Goal: Transaction & Acquisition: Purchase product/service

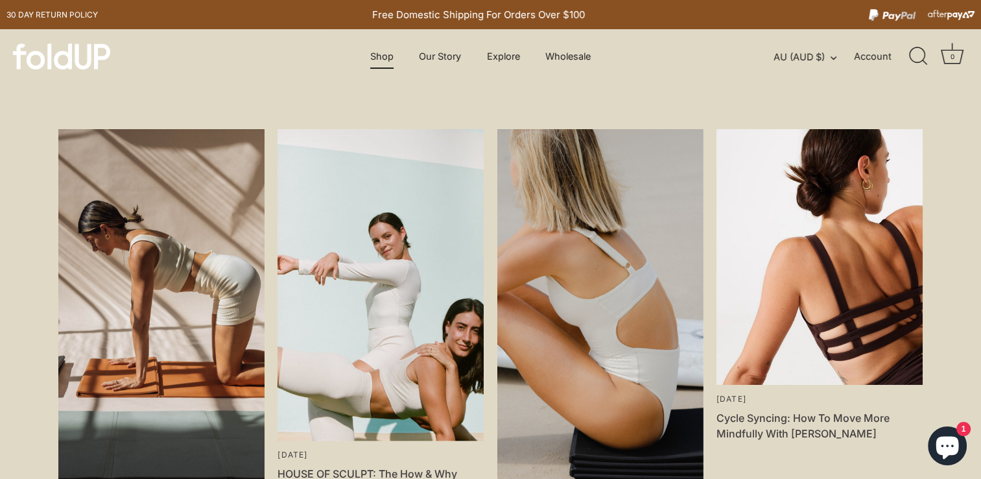
click at [379, 56] on link "Shop" at bounding box center [382, 56] width 46 height 25
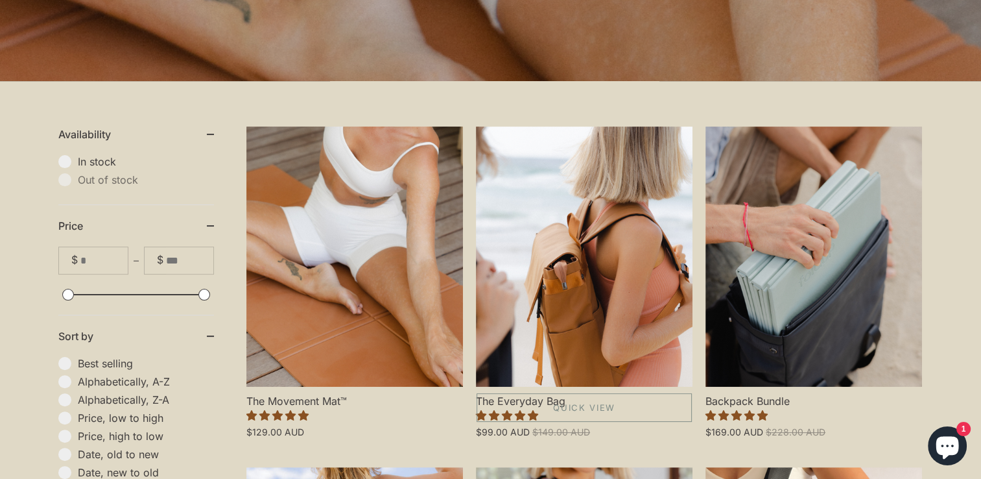
scroll to position [324, 0]
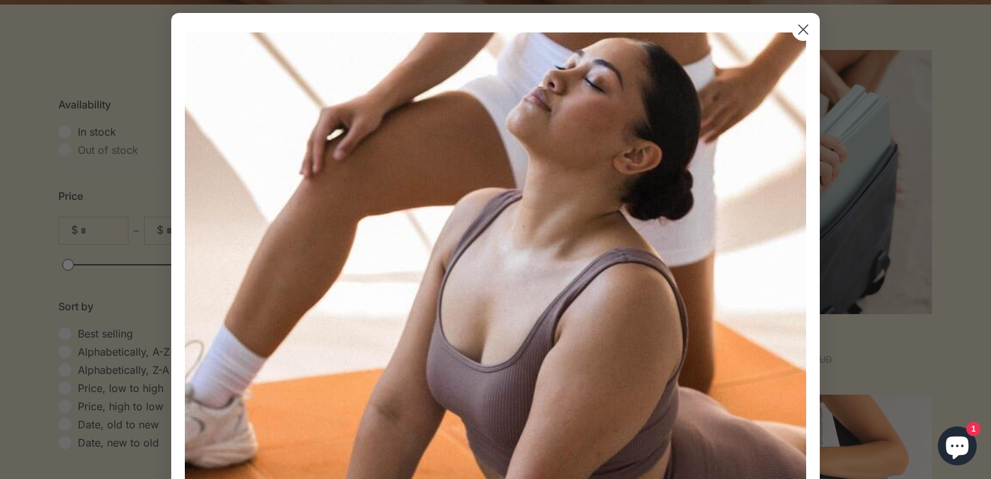
click at [796, 25] on circle "Close dialog" at bounding box center [803, 29] width 21 height 21
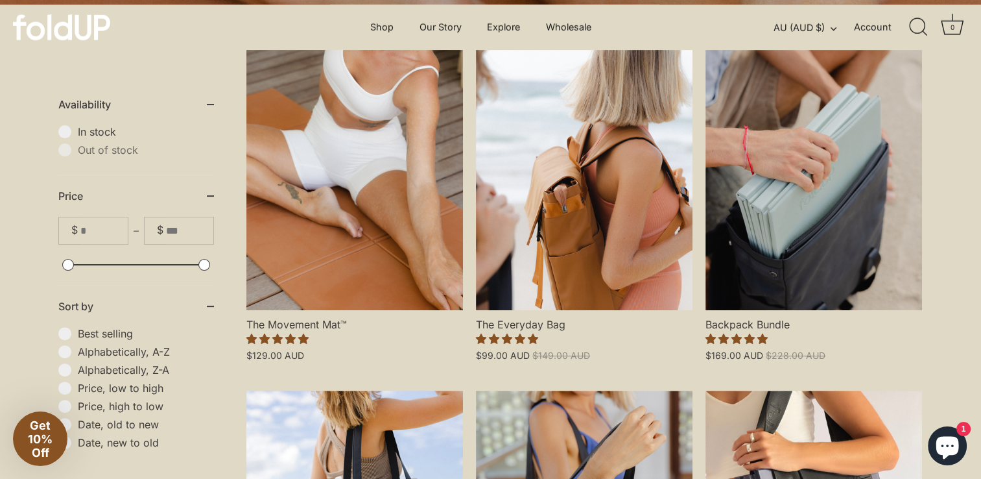
scroll to position [259, 0]
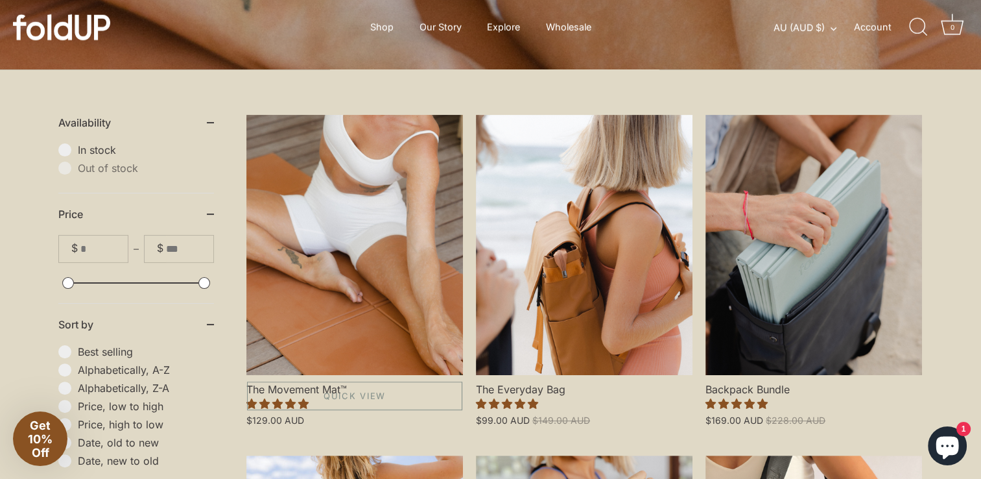
click at [340, 311] on link "The Movement Mat™" at bounding box center [355, 245] width 217 height 260
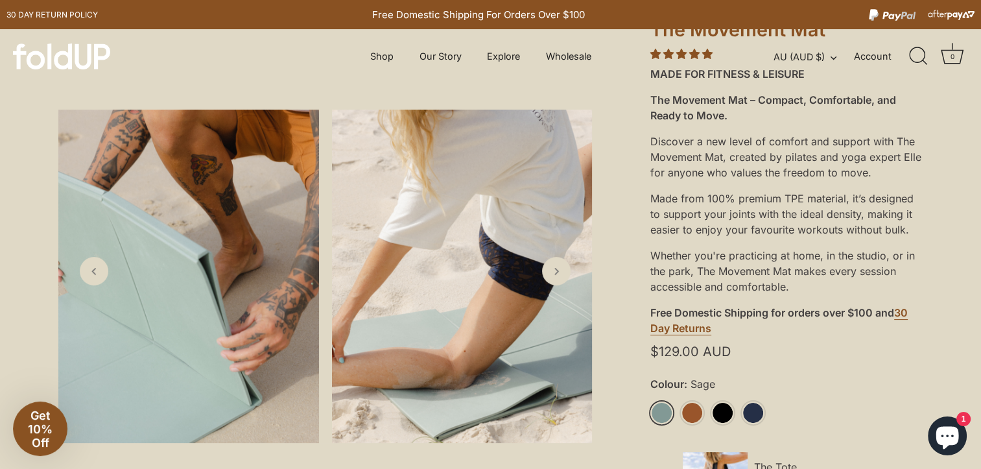
scroll to position [324, 0]
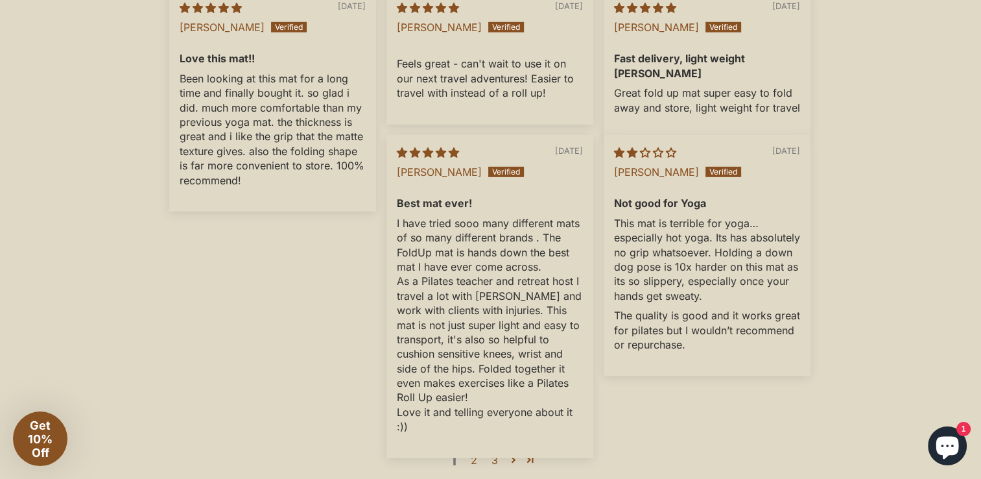
scroll to position [3957, 0]
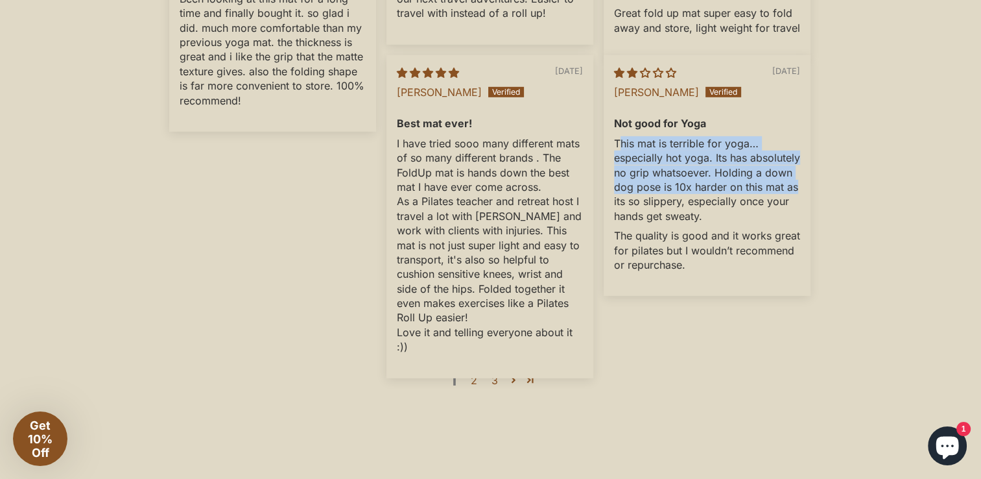
drag, startPoint x: 620, startPoint y: 162, endPoint x: 803, endPoint y: 206, distance: 188.0
click at [803, 206] on div "02/26/2025 Sophie Not good for Yoga This mat is terrible for yoga… especially h…" at bounding box center [707, 175] width 207 height 241
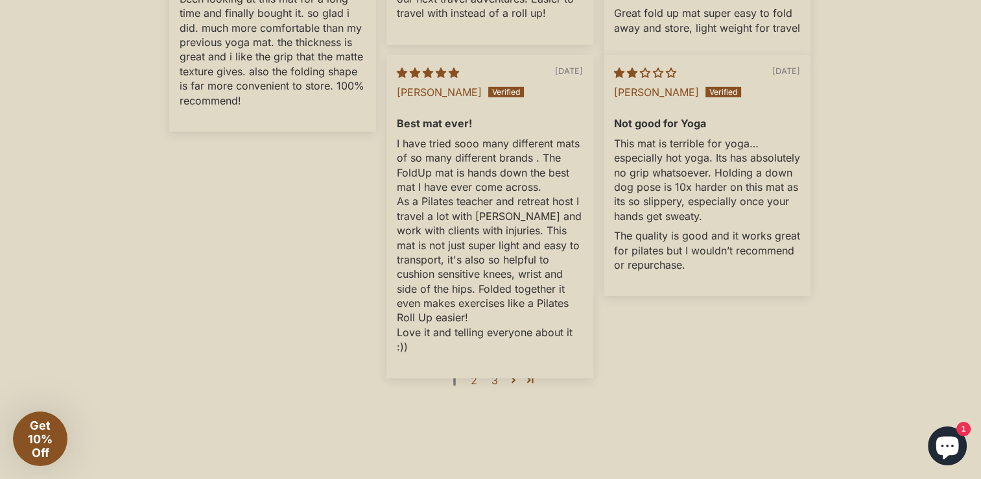
drag, startPoint x: 803, startPoint y: 206, endPoint x: 737, endPoint y: 230, distance: 70.6
click at [737, 223] on p "This mat is terrible for yoga… especially hot yoga. Its has absolutely no grip …" at bounding box center [707, 179] width 186 height 87
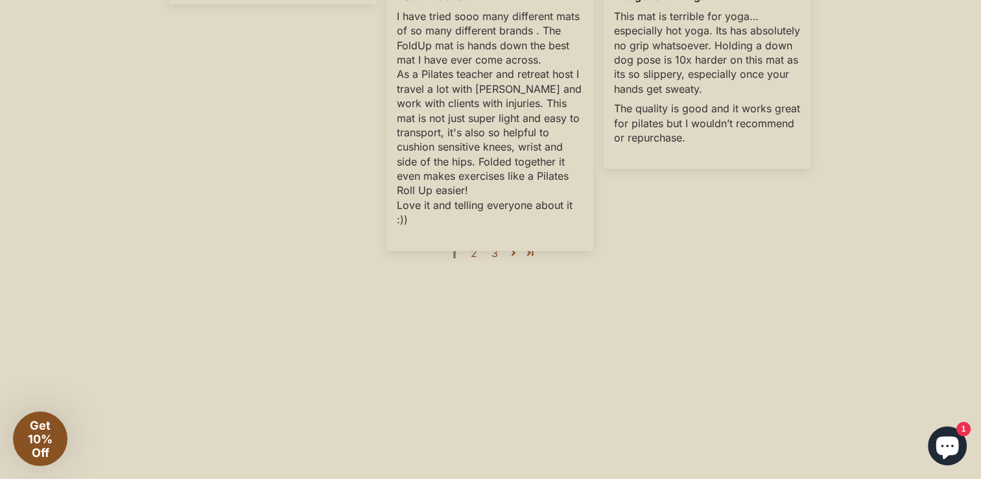
scroll to position [4087, 0]
click at [473, 258] on link "2" at bounding box center [474, 251] width 21 height 16
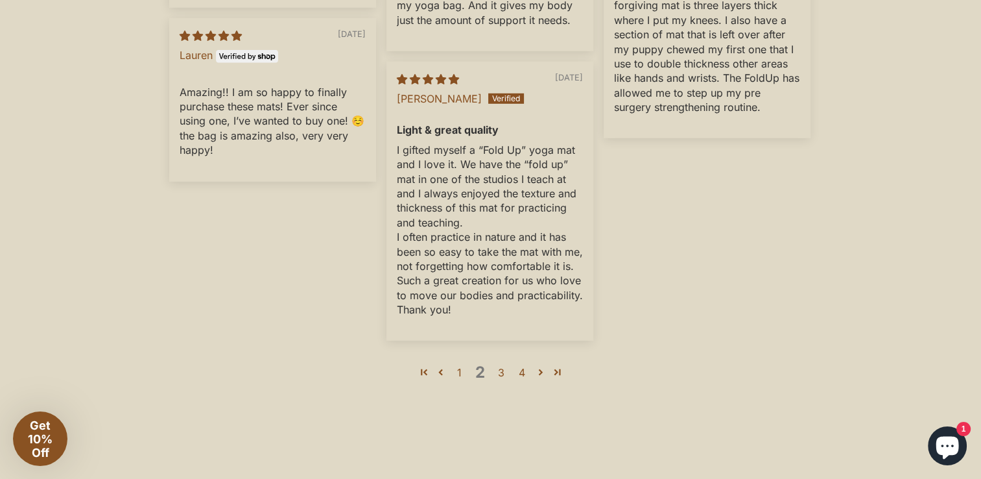
scroll to position [4144, 0]
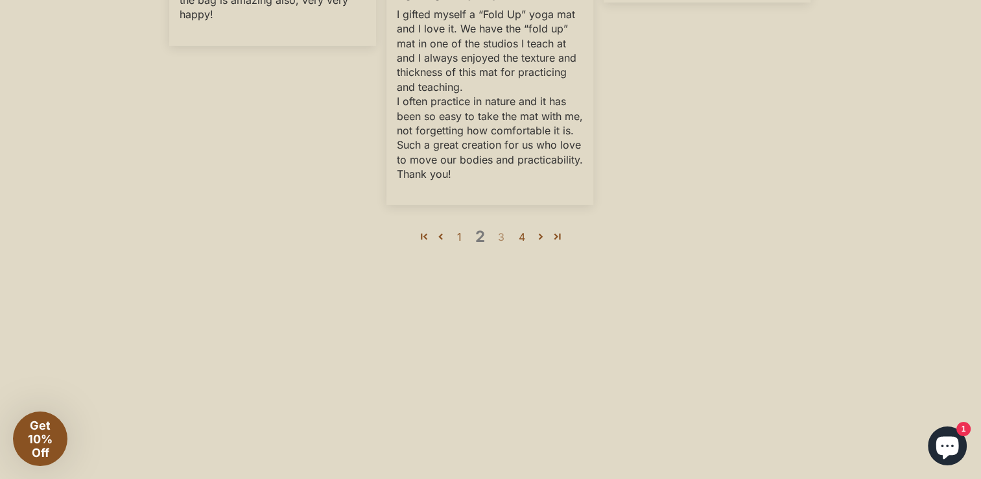
click at [503, 245] on link "3" at bounding box center [501, 237] width 21 height 16
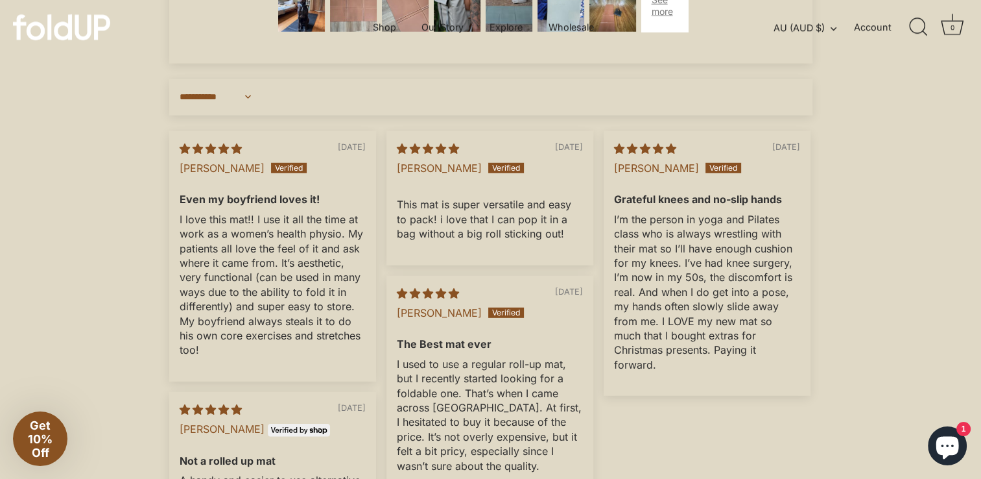
scroll to position [3301, 0]
